Goal: Task Accomplishment & Management: Manage account settings

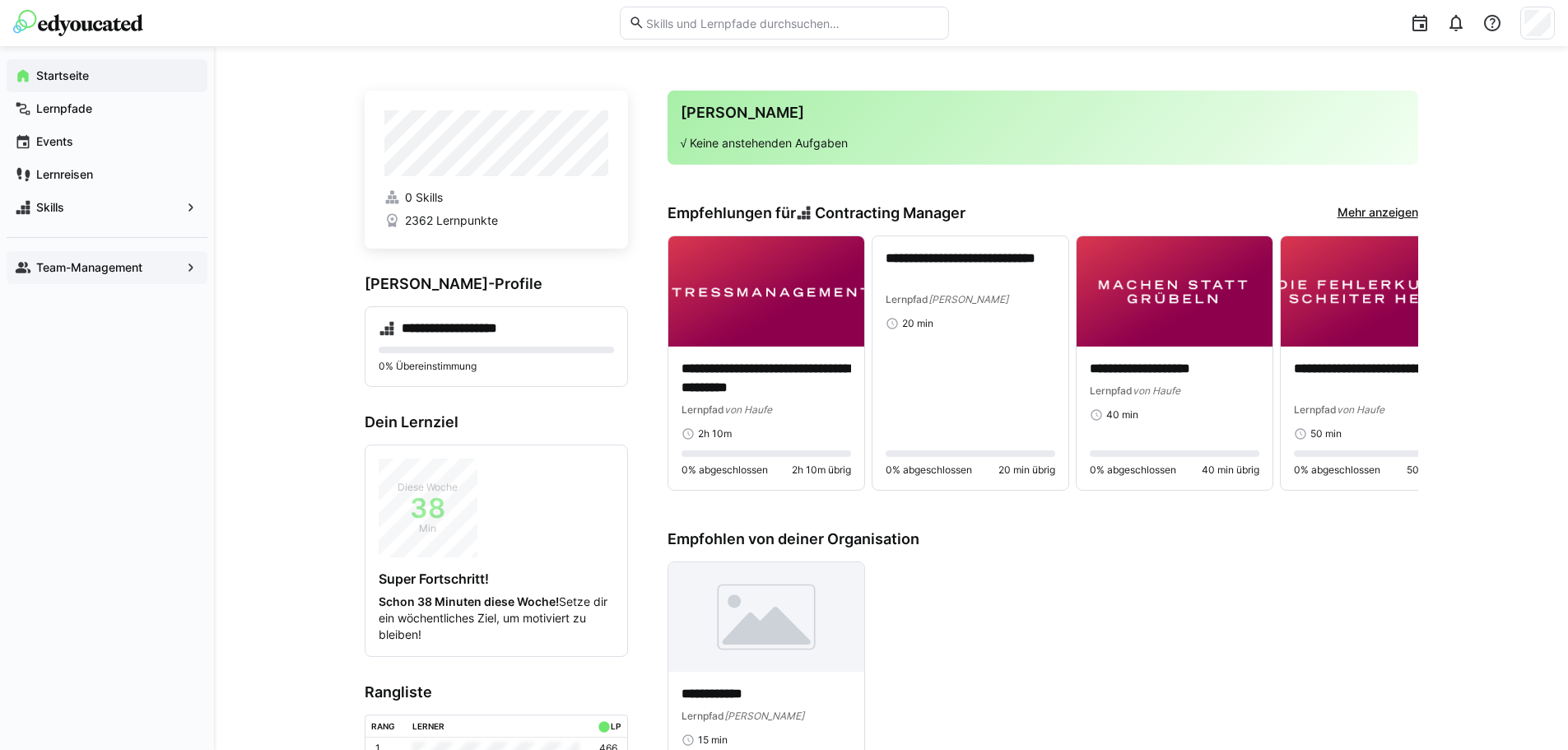
click at [189, 263] on eds-icon at bounding box center [191, 268] width 17 height 17
